Goal: Check status: Check status

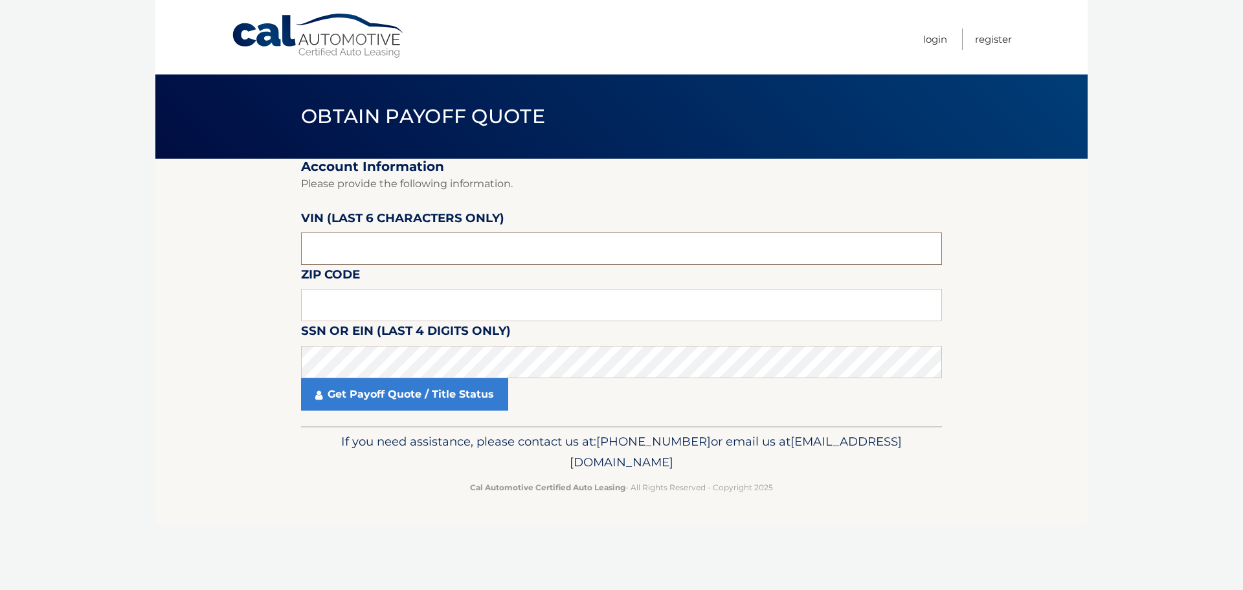
click at [358, 246] on input "text" at bounding box center [621, 248] width 641 height 32
type input "278465"
type input "08043"
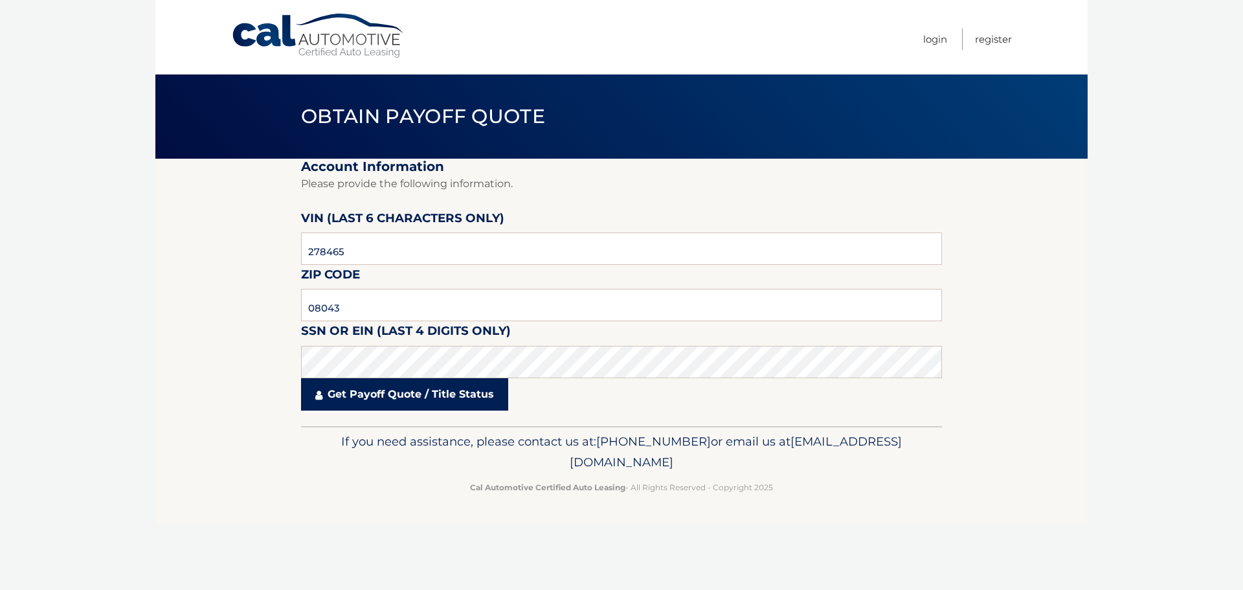
click at [364, 397] on link "Get Payoff Quote / Title Status" at bounding box center [404, 394] width 207 height 32
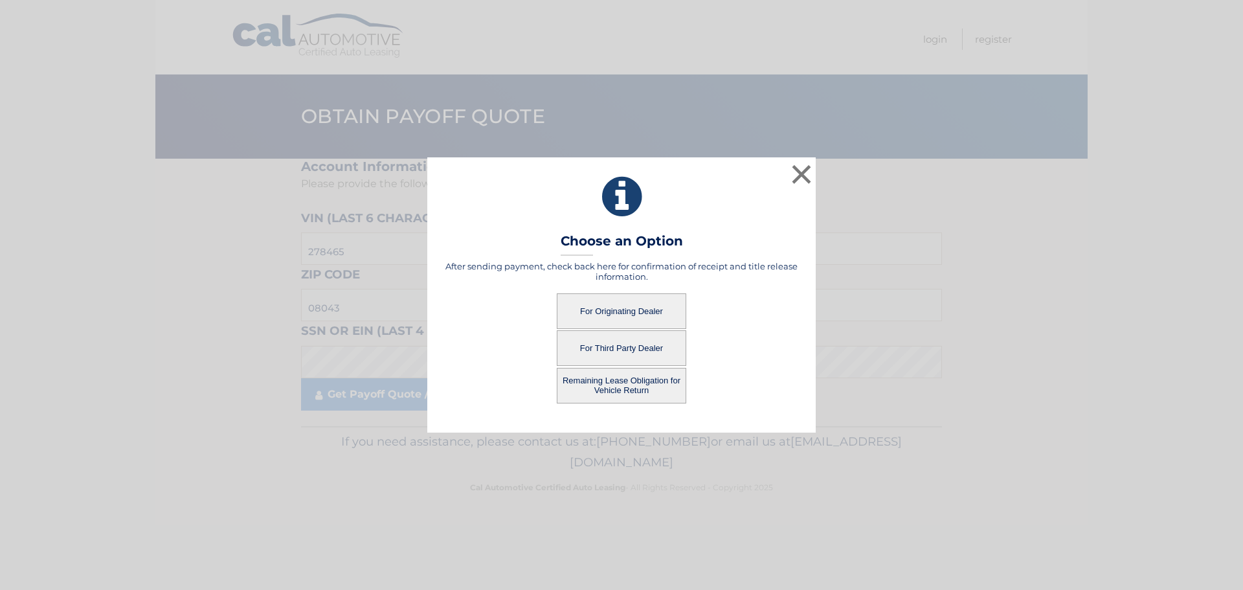
click at [624, 309] on button "For Originating Dealer" at bounding box center [621, 311] width 129 height 36
click at [622, 312] on button "For Originating Dealer" at bounding box center [621, 311] width 129 height 36
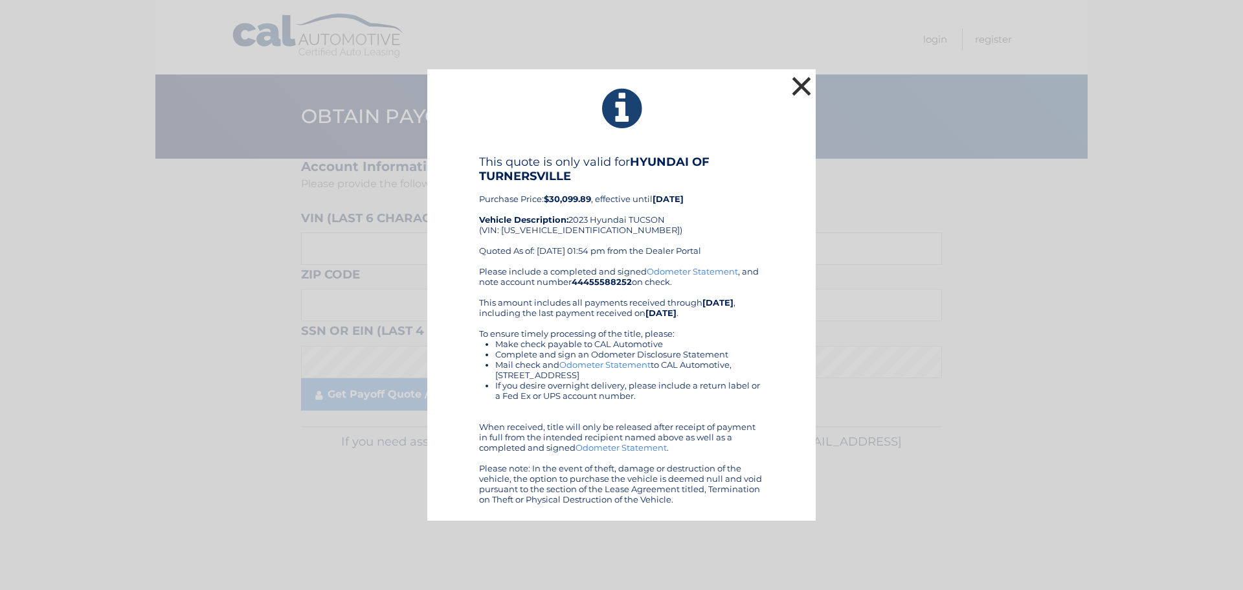
click at [808, 87] on button "×" at bounding box center [801, 86] width 26 height 26
